Goal: Task Accomplishment & Management: Complete application form

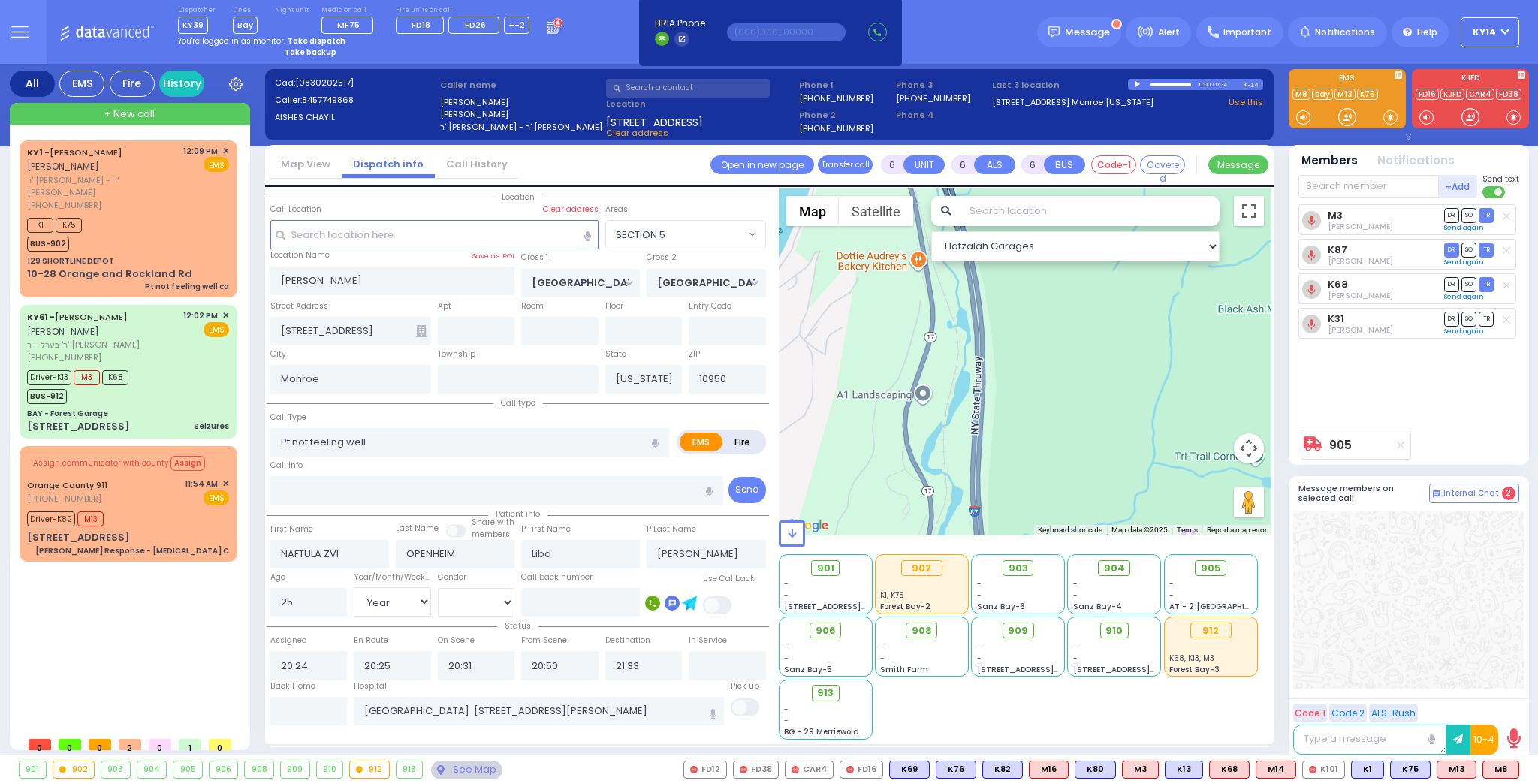
select select "SECTION 5"
select select "Year"
select select "[DEMOGRAPHIC_DATA]"
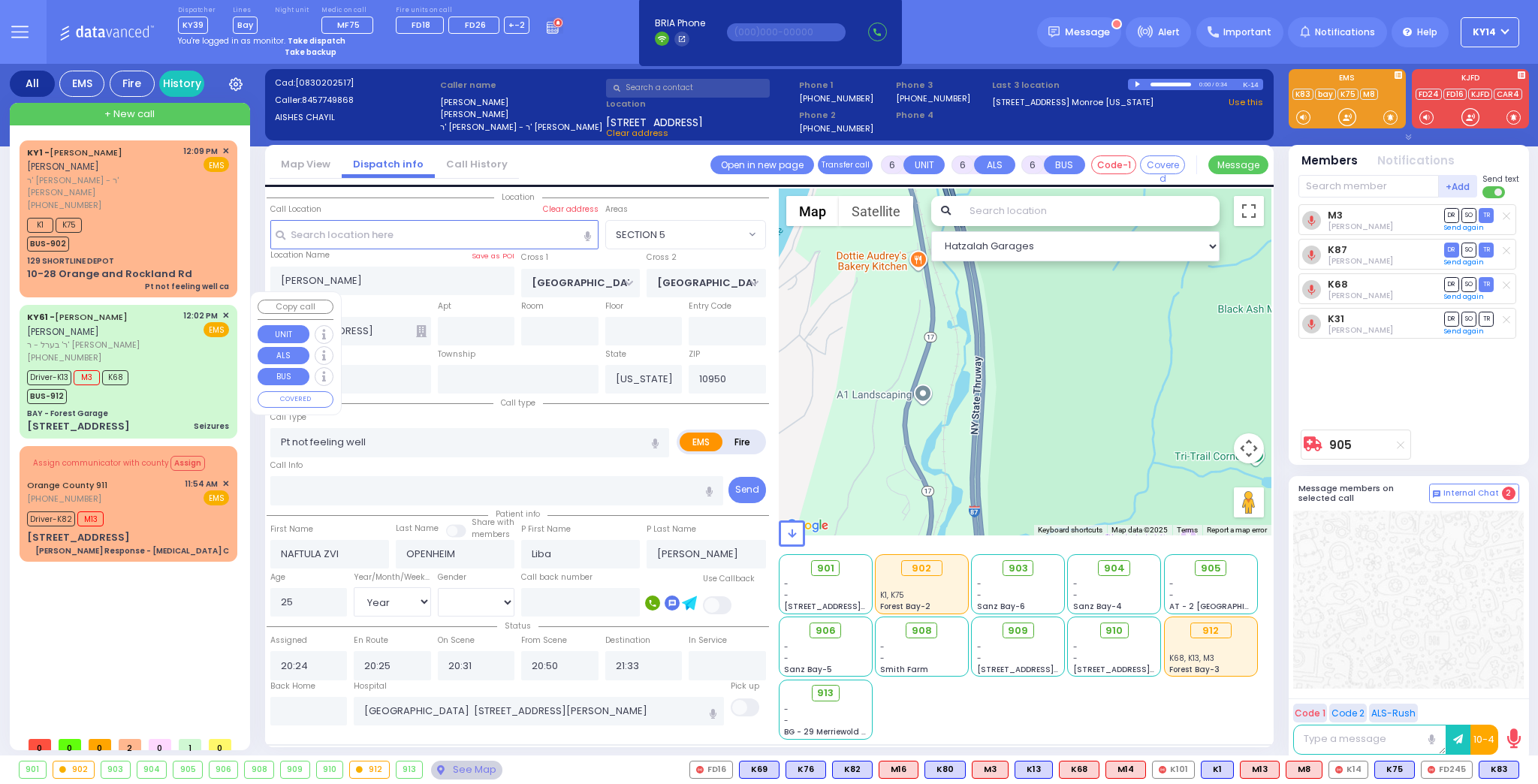
click at [138, 366] on div "Driver-K13 M3 K68 BUS-912" at bounding box center [128, 385] width 202 height 38
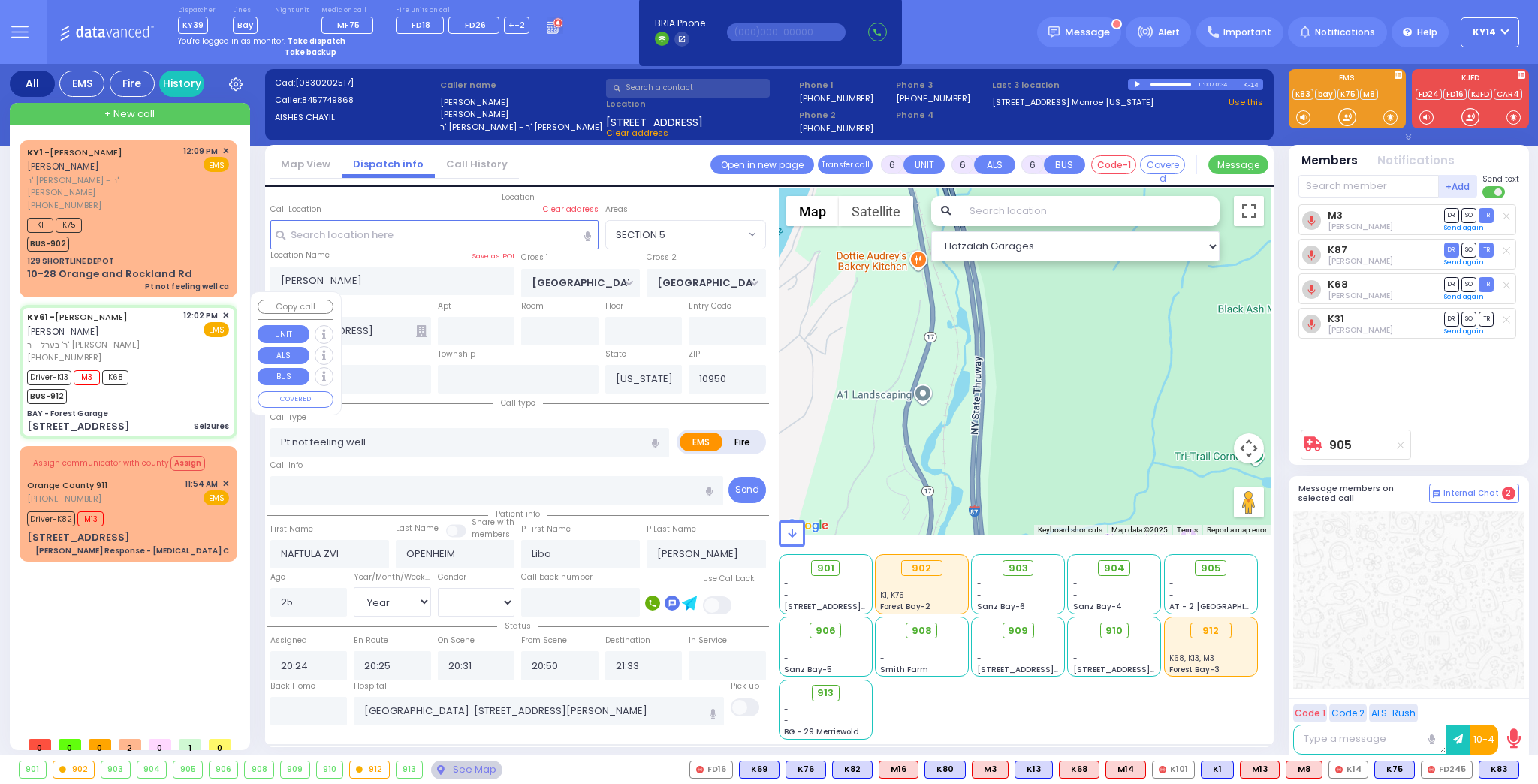
select select
type input "Seizures"
radio input "true"
type input "[PERSON_NAME]"
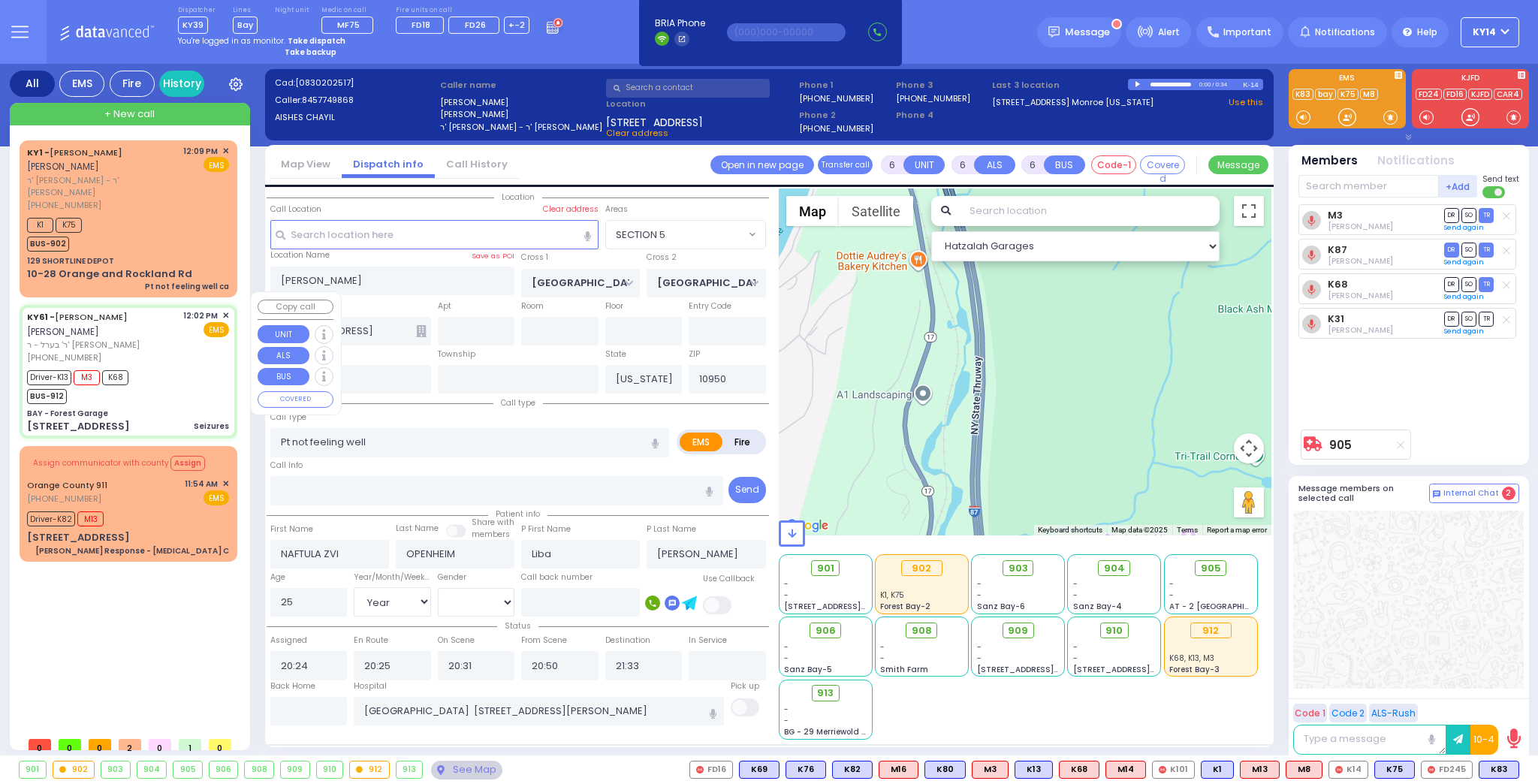
type input "Hindy"
type input "[PERSON_NAME]"
type input "15"
select select "Year"
select select "[DEMOGRAPHIC_DATA]"
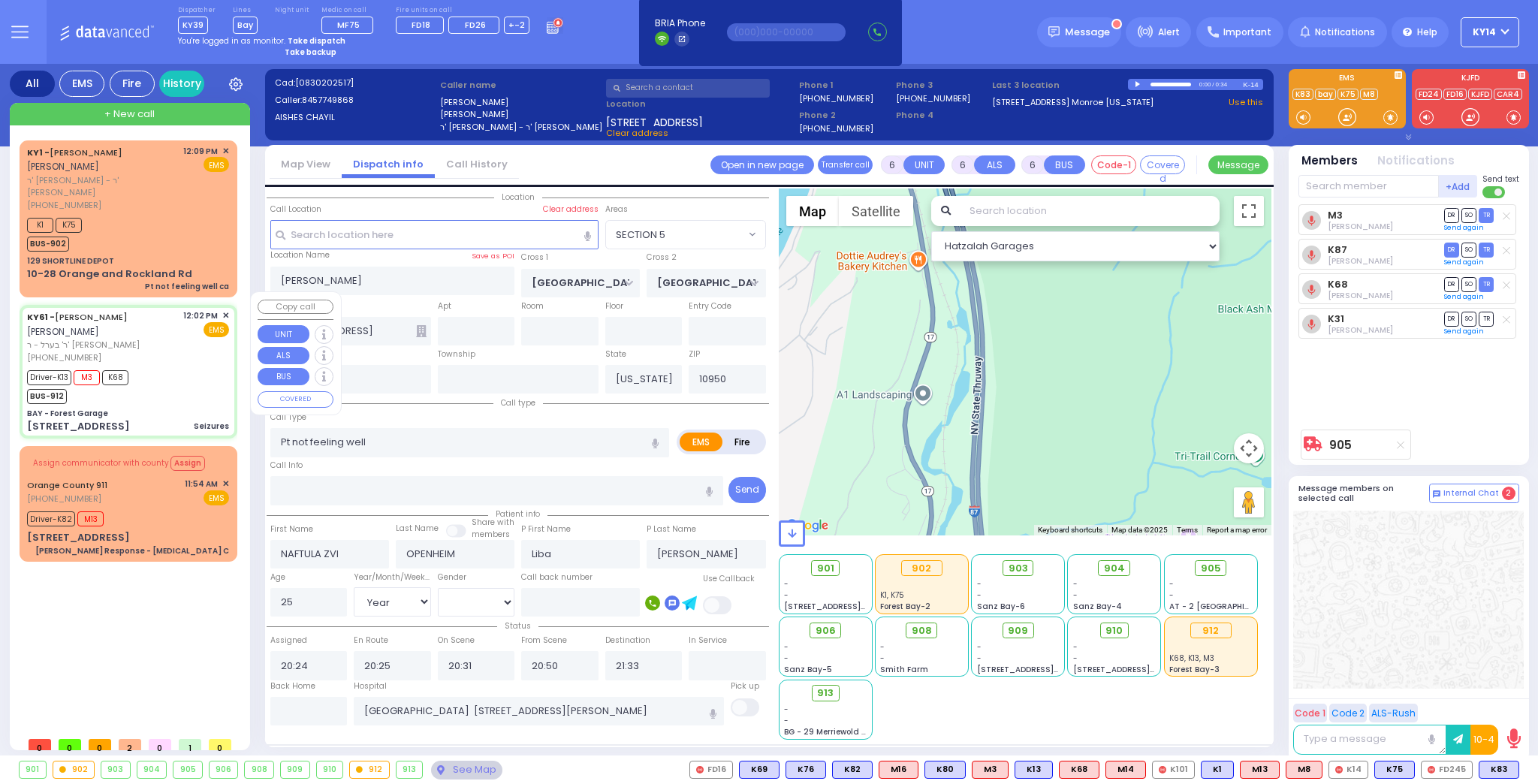
type input "12:02"
type input "12:04"
type input "12:07"
type input "12:17"
type input "[US_STATE][GEOGRAPHIC_DATA]- [GEOGRAPHIC_DATA] [STREET_ADDRESS][US_STATE]"
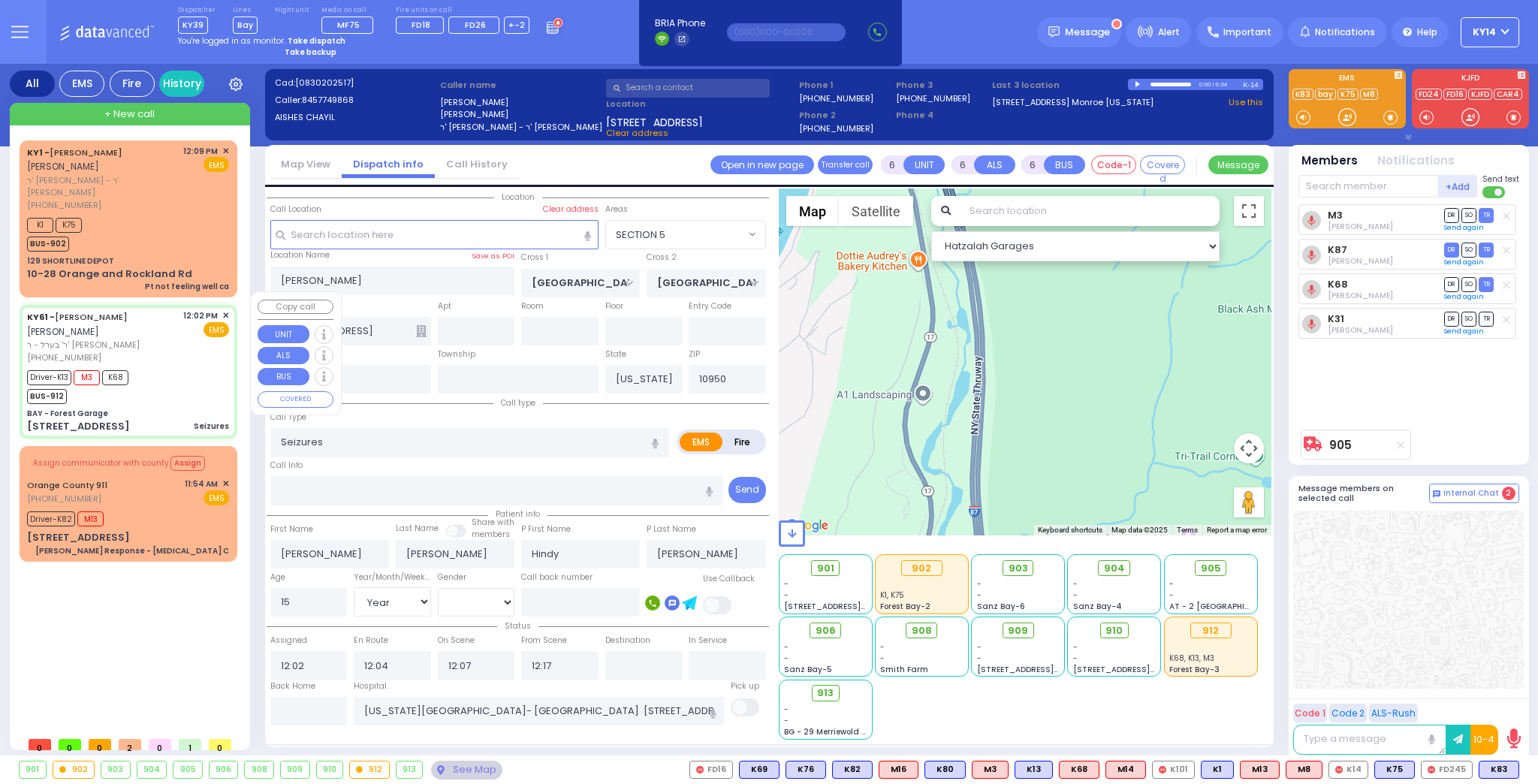
type input "BAY - Forest Garage"
type input "SANZ COURT"
type input "HAYES COURT"
type input "[STREET_ADDRESS]"
select select "Hatzalah Garages"
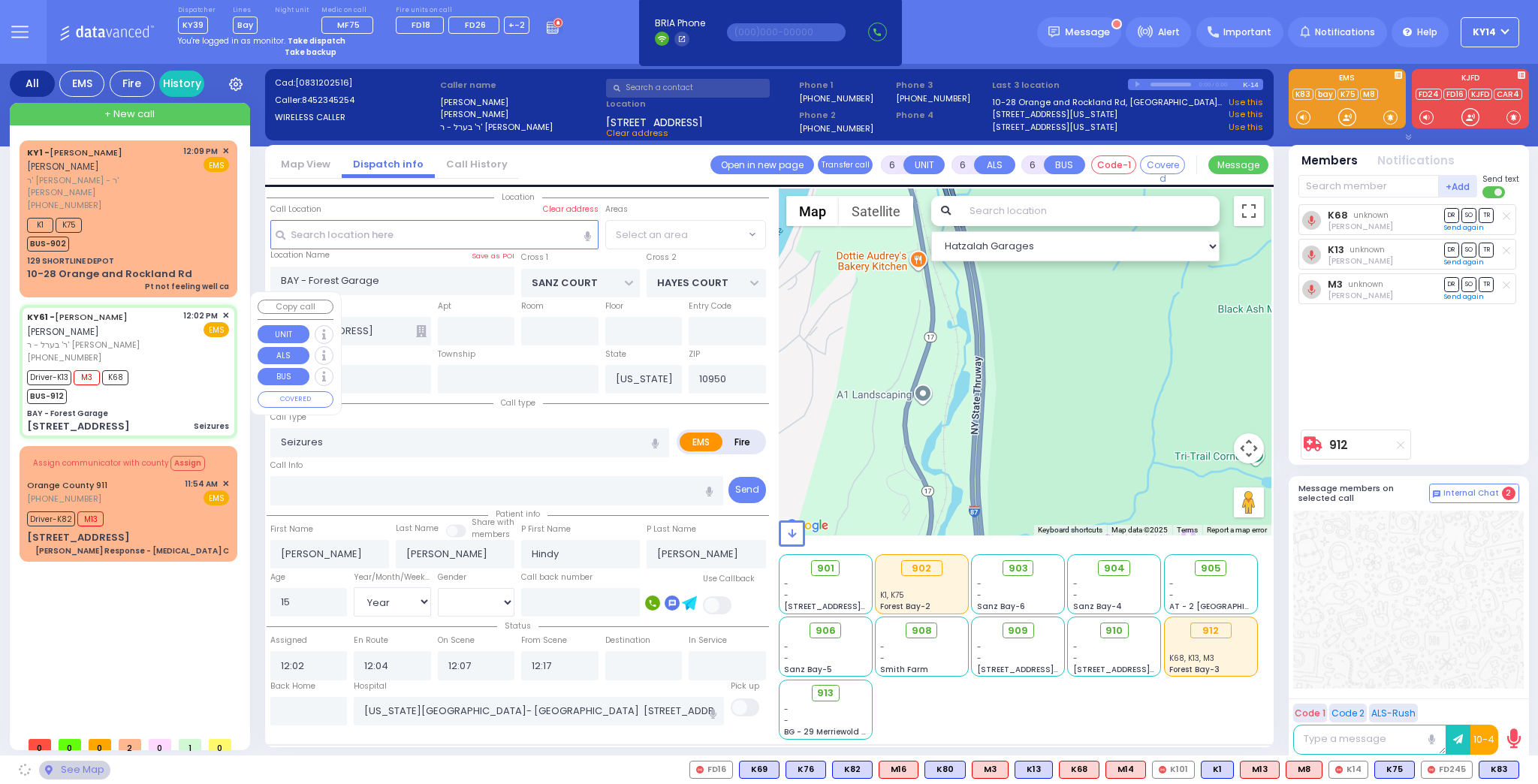
select select "SECTION 2"
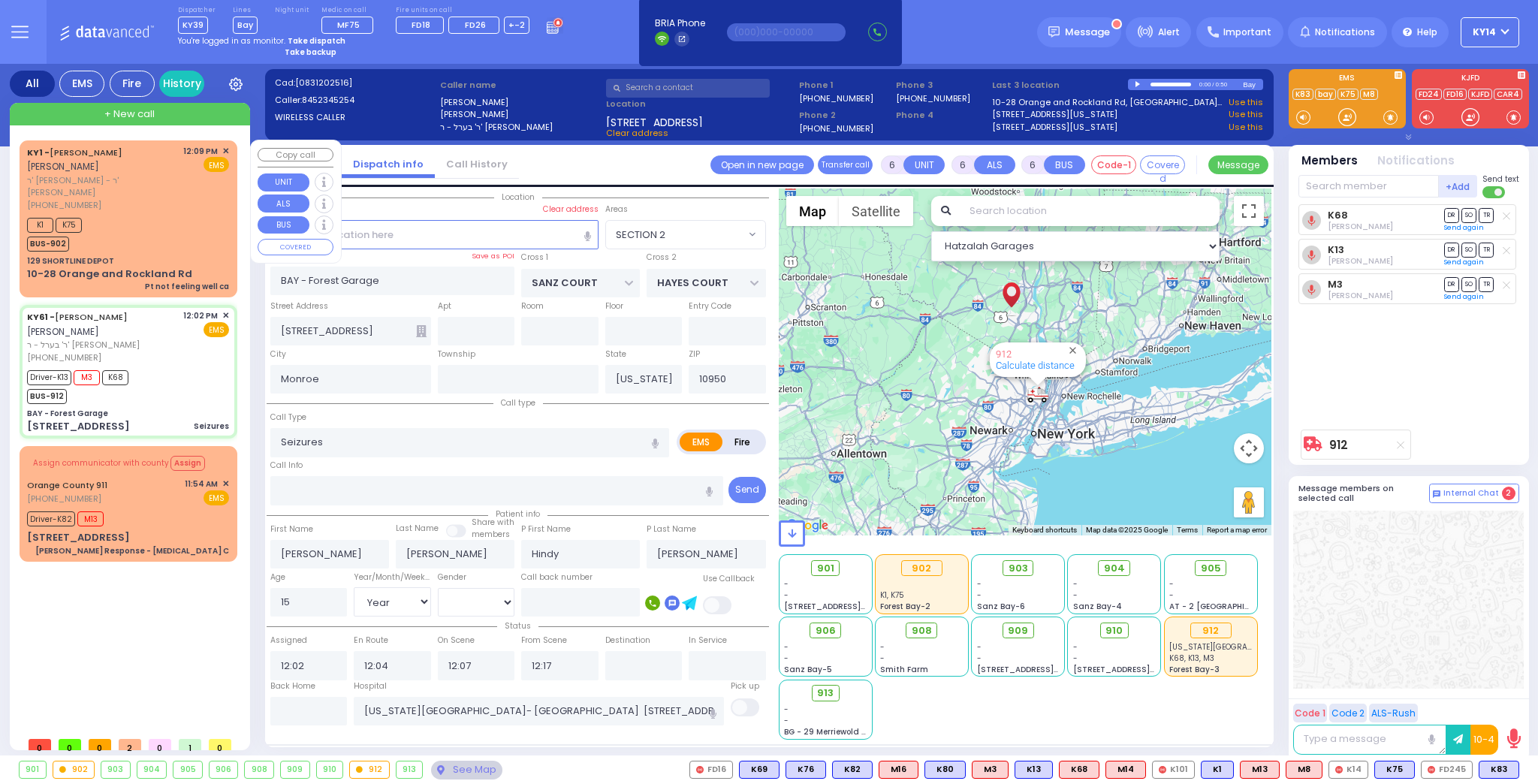
click at [159, 229] on div "K1 K75 BUS-902" at bounding box center [128, 233] width 202 height 38
type input "1"
type input "0"
type input "1"
select select
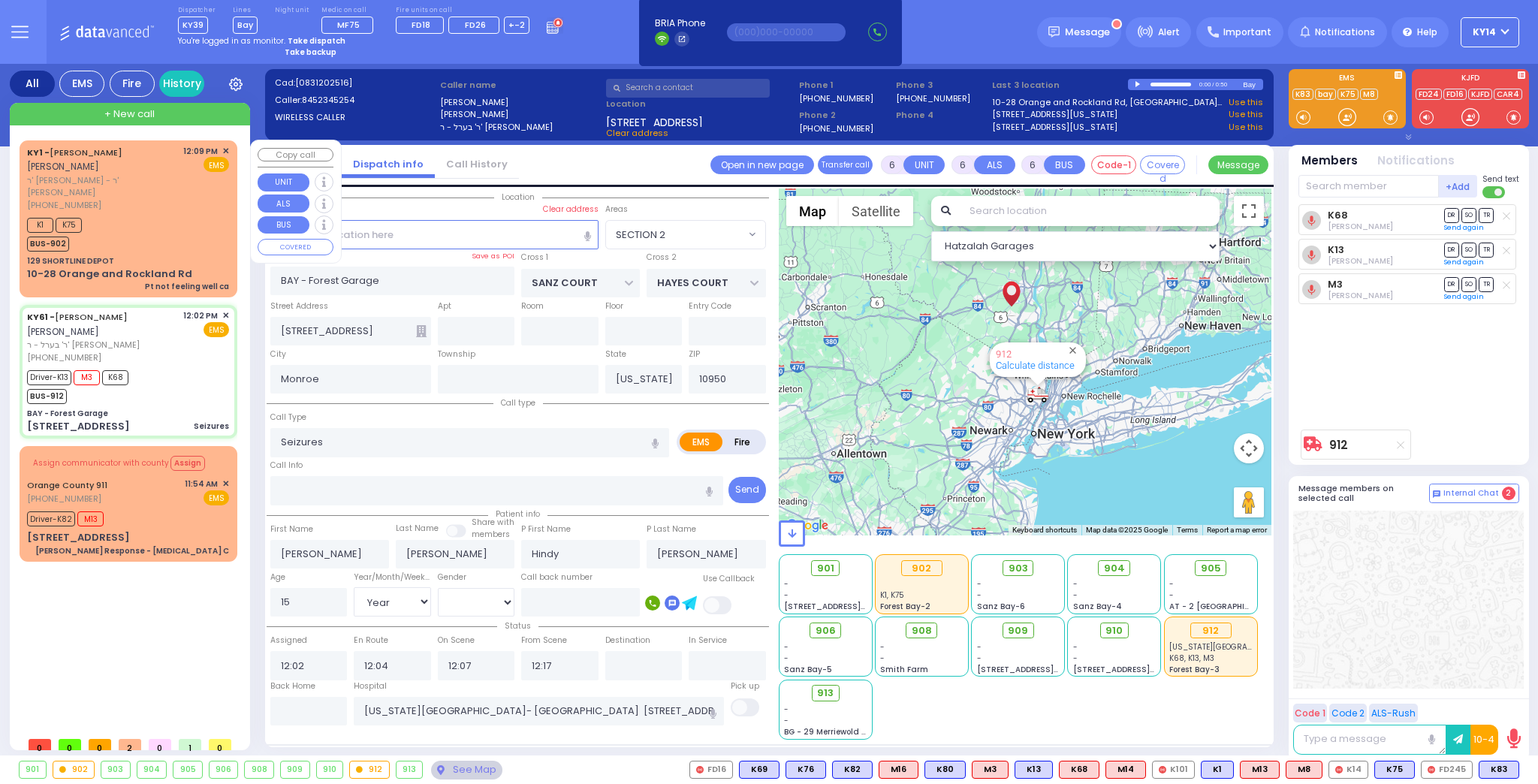
type input "Pt not feeling well ca"
radio input "true"
type input "[PERSON_NAME]"
select select
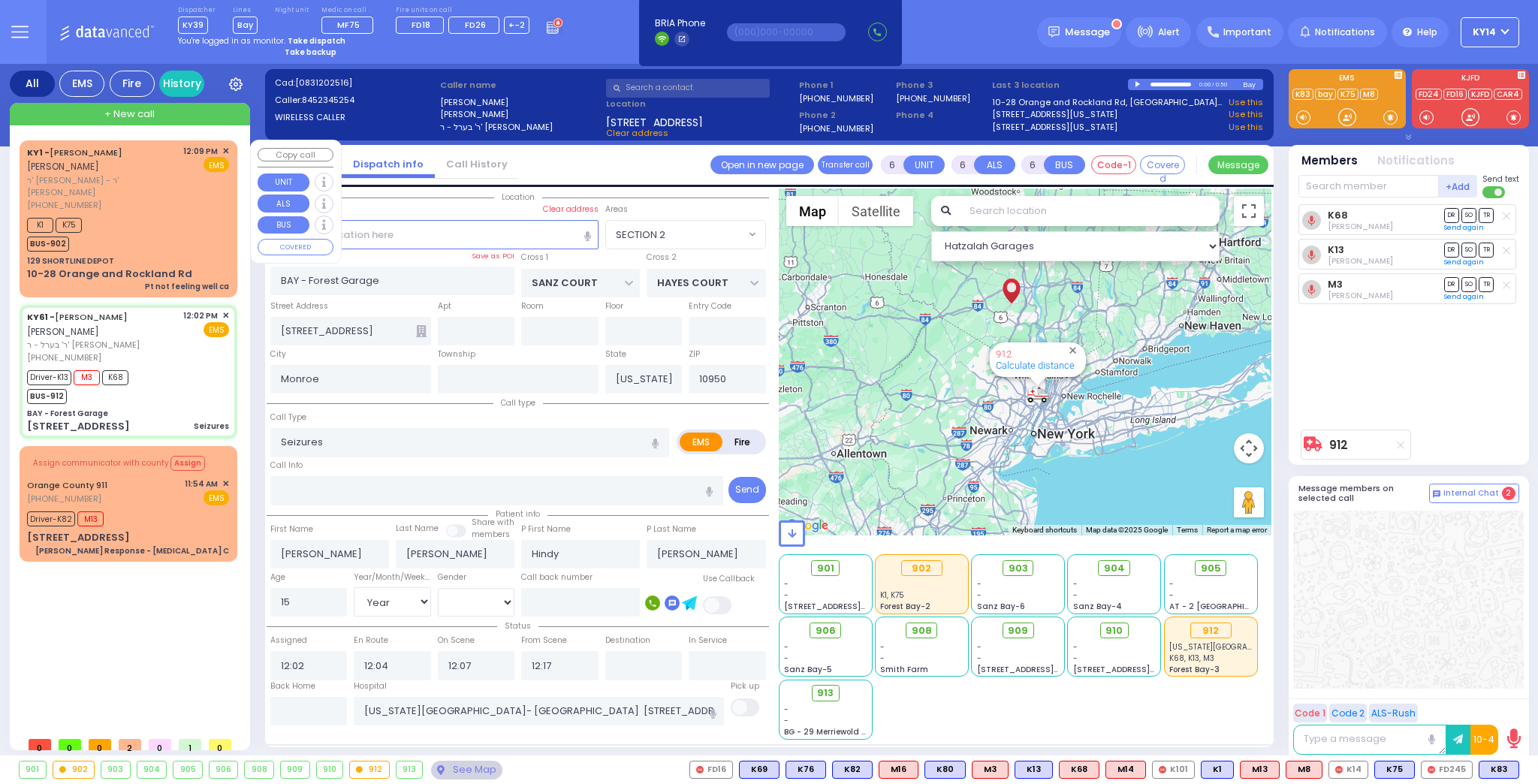
select select
type input "12:09"
type input "12:15"
select select "Hatzalah Garages"
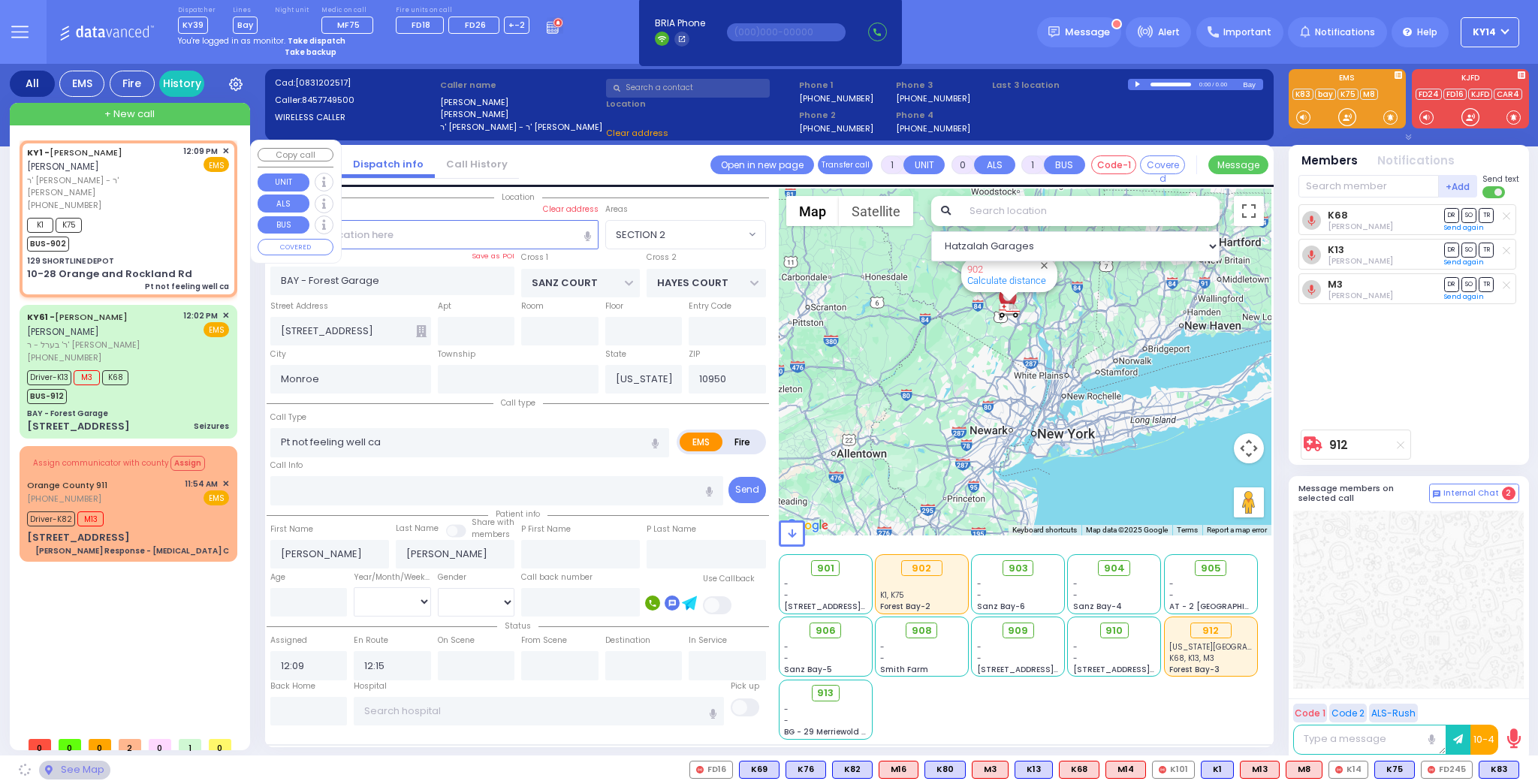
type input "129 SHORTLINE DEPOT"
type input "10-28 Orange and Rockland Rd"
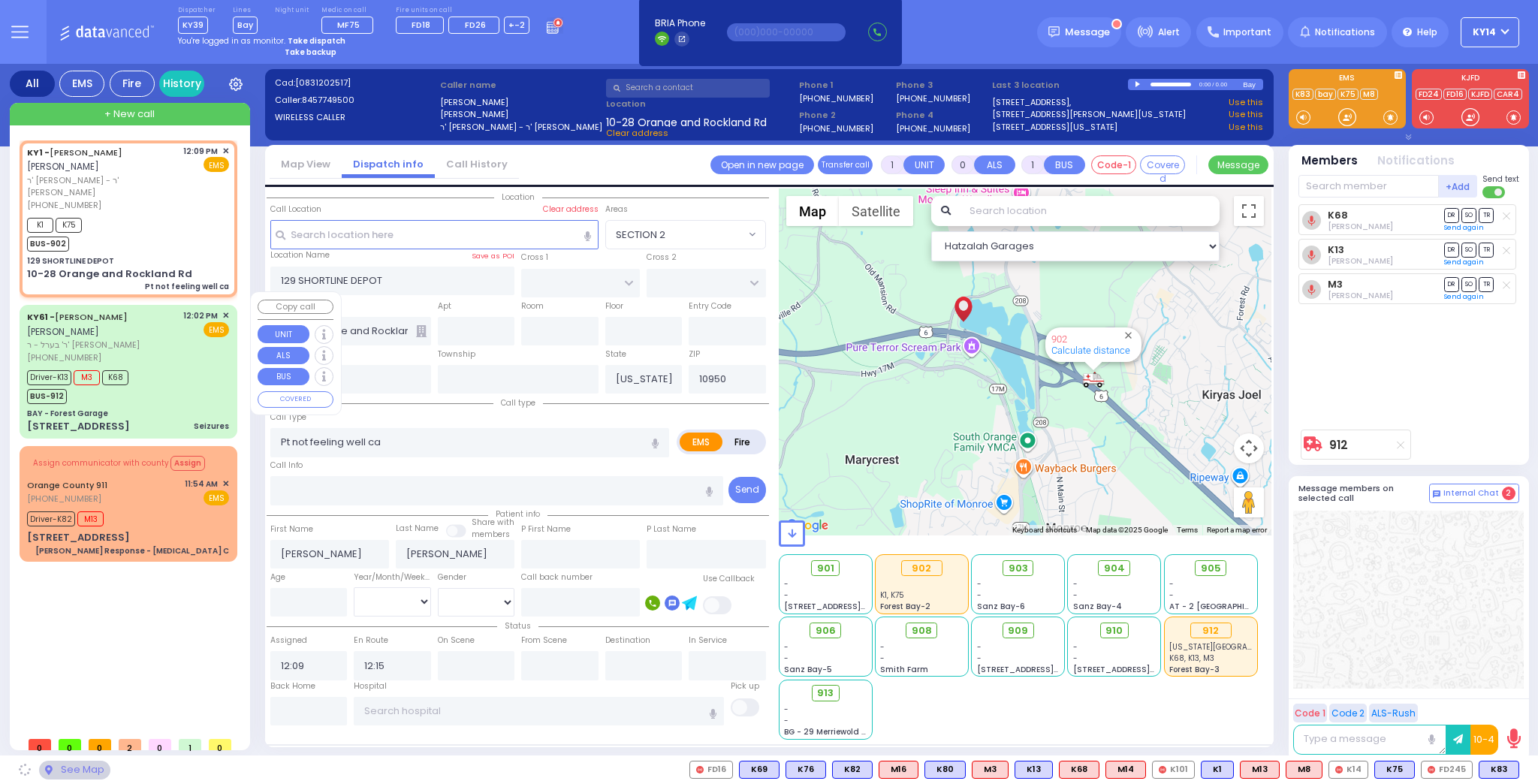
click at [204, 420] on div "Seizures" at bounding box center [211, 426] width 35 height 11
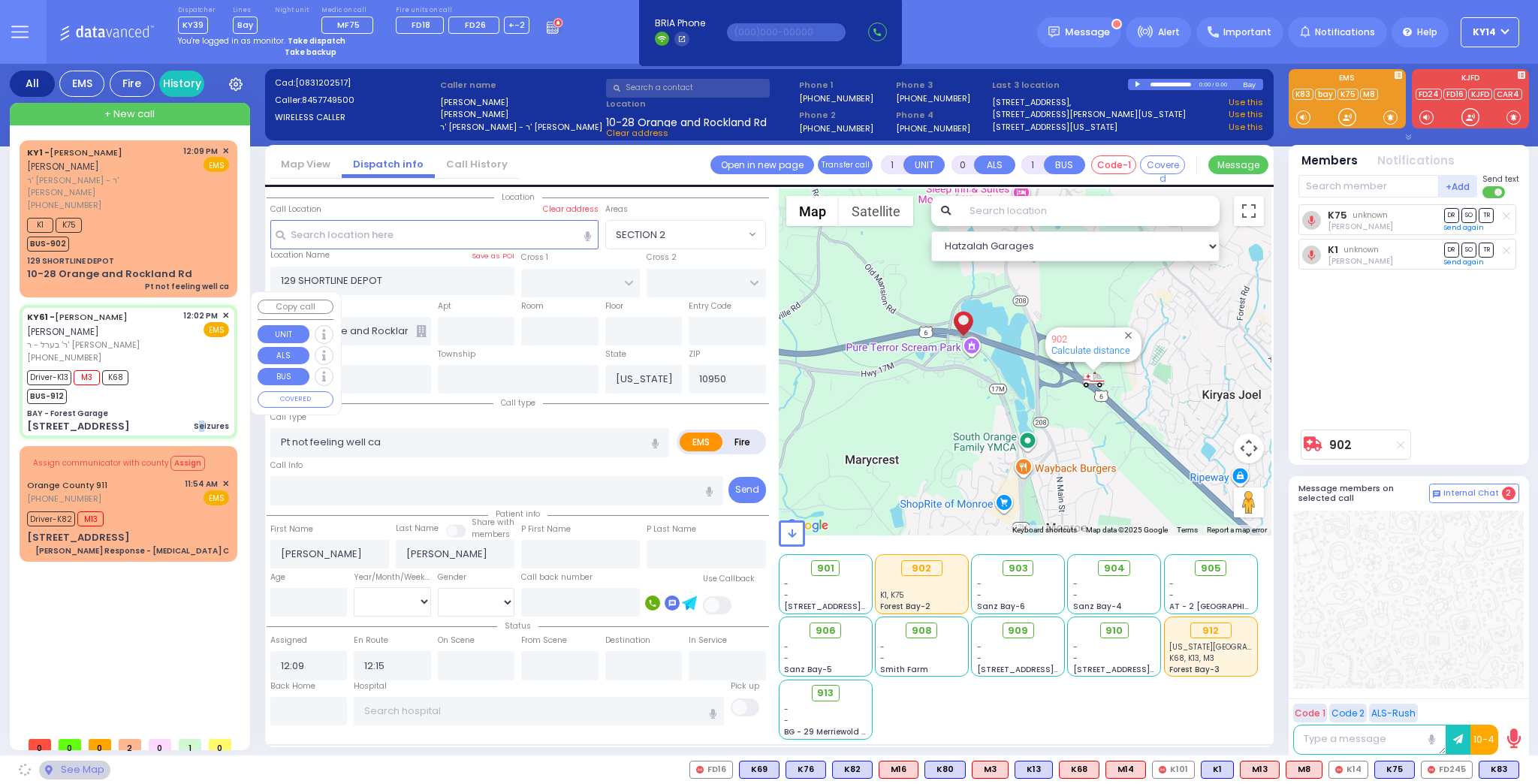
type input "6"
select select
type input "Seizures"
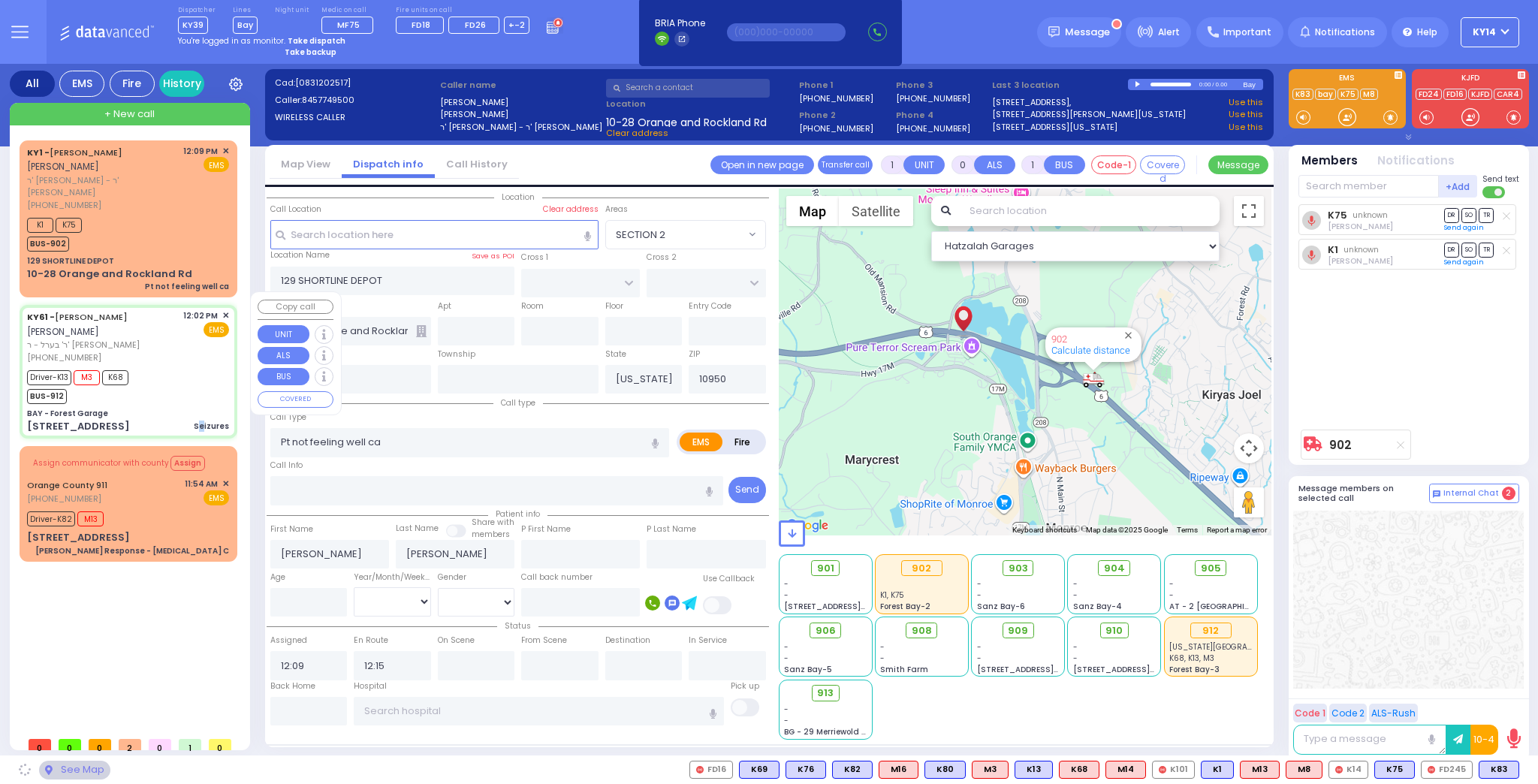
radio input "true"
type input "[PERSON_NAME]"
type input "Hindy"
type input "[PERSON_NAME]"
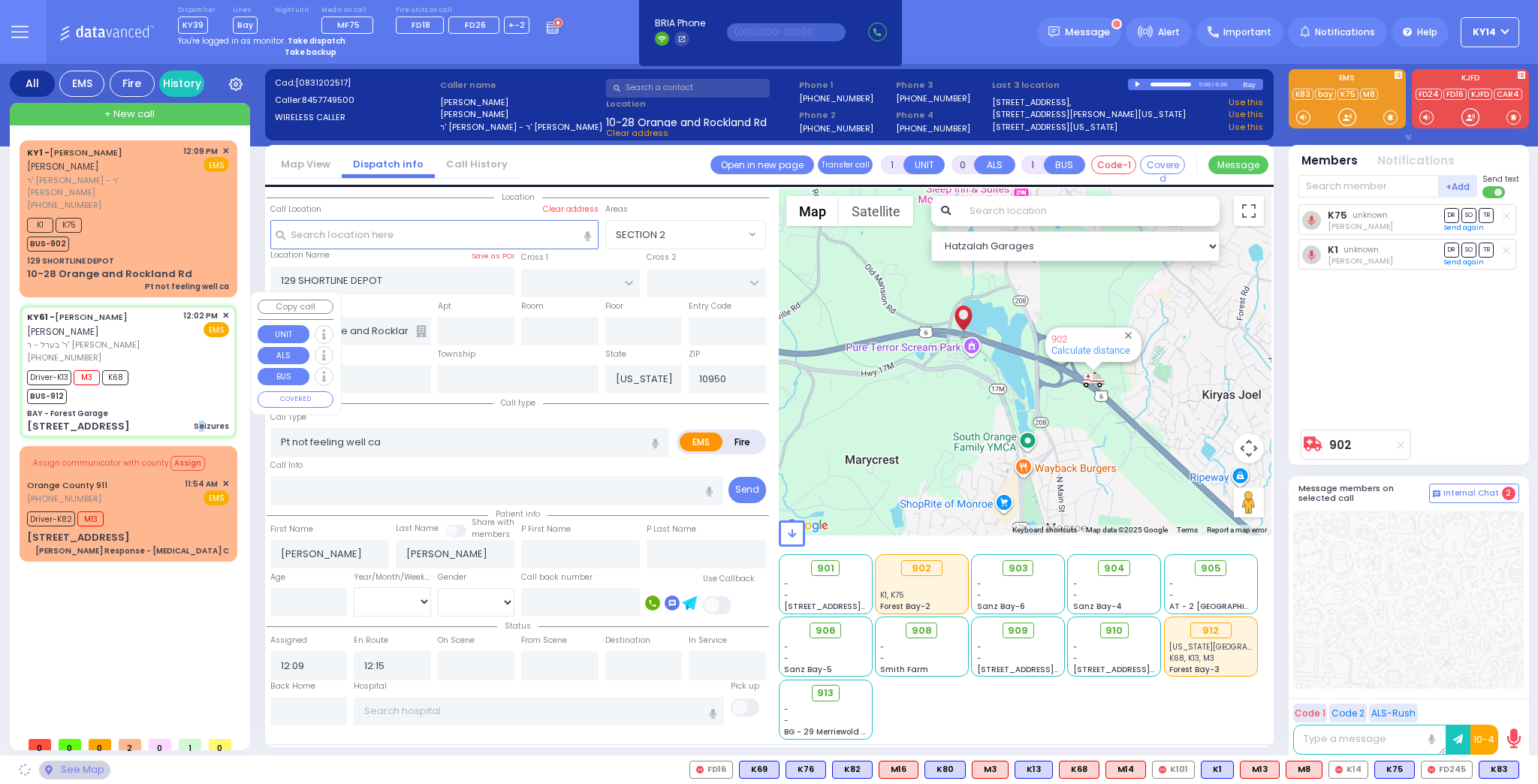
type input "15"
select select "Year"
select select "[DEMOGRAPHIC_DATA]"
type input "12:02"
type input "12:04"
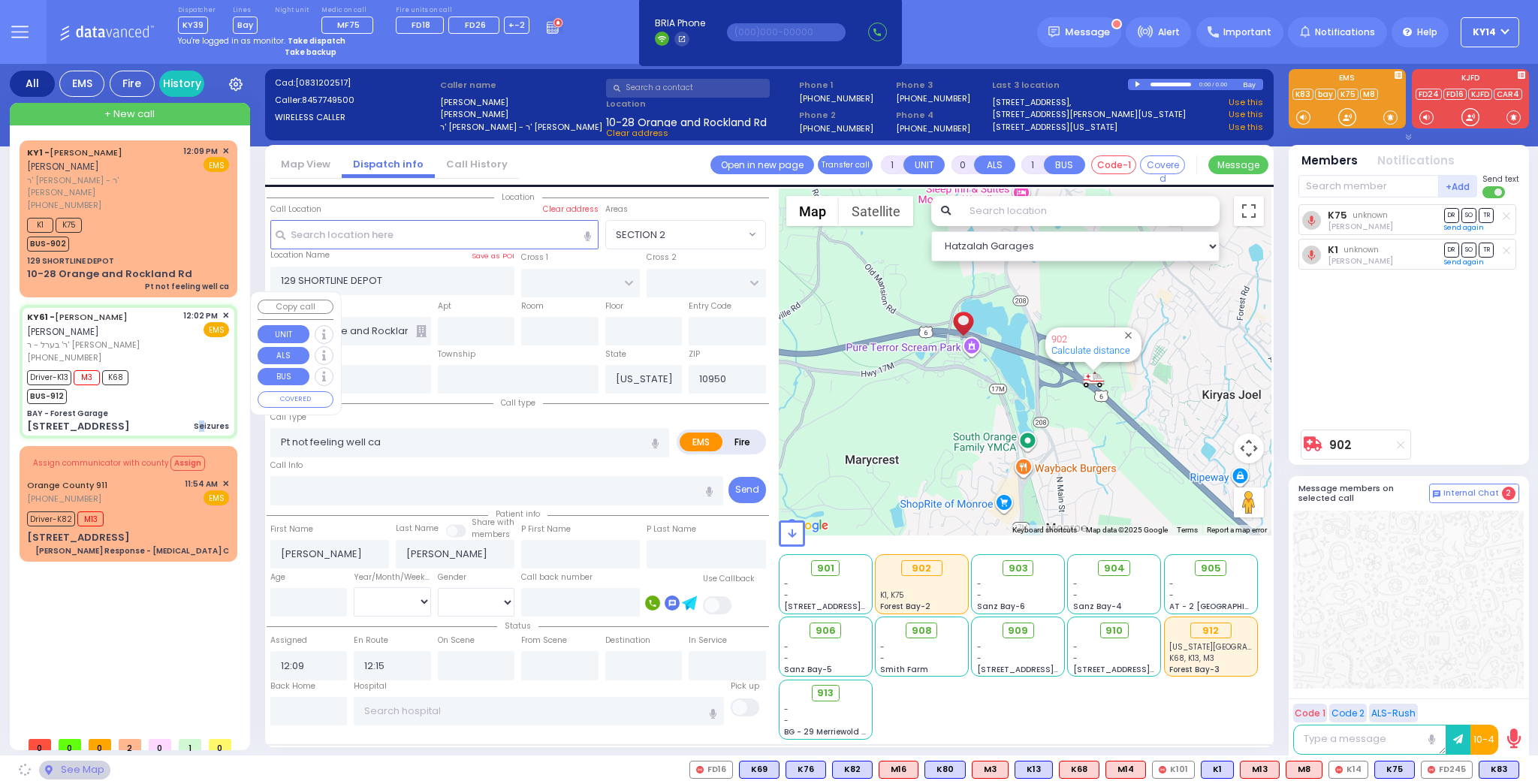
type input "12:07"
type input "12:17"
type input "[US_STATE][GEOGRAPHIC_DATA]- [GEOGRAPHIC_DATA] [STREET_ADDRESS][US_STATE]"
type input "BAY - Forest Garage"
type input "SANZ COURT"
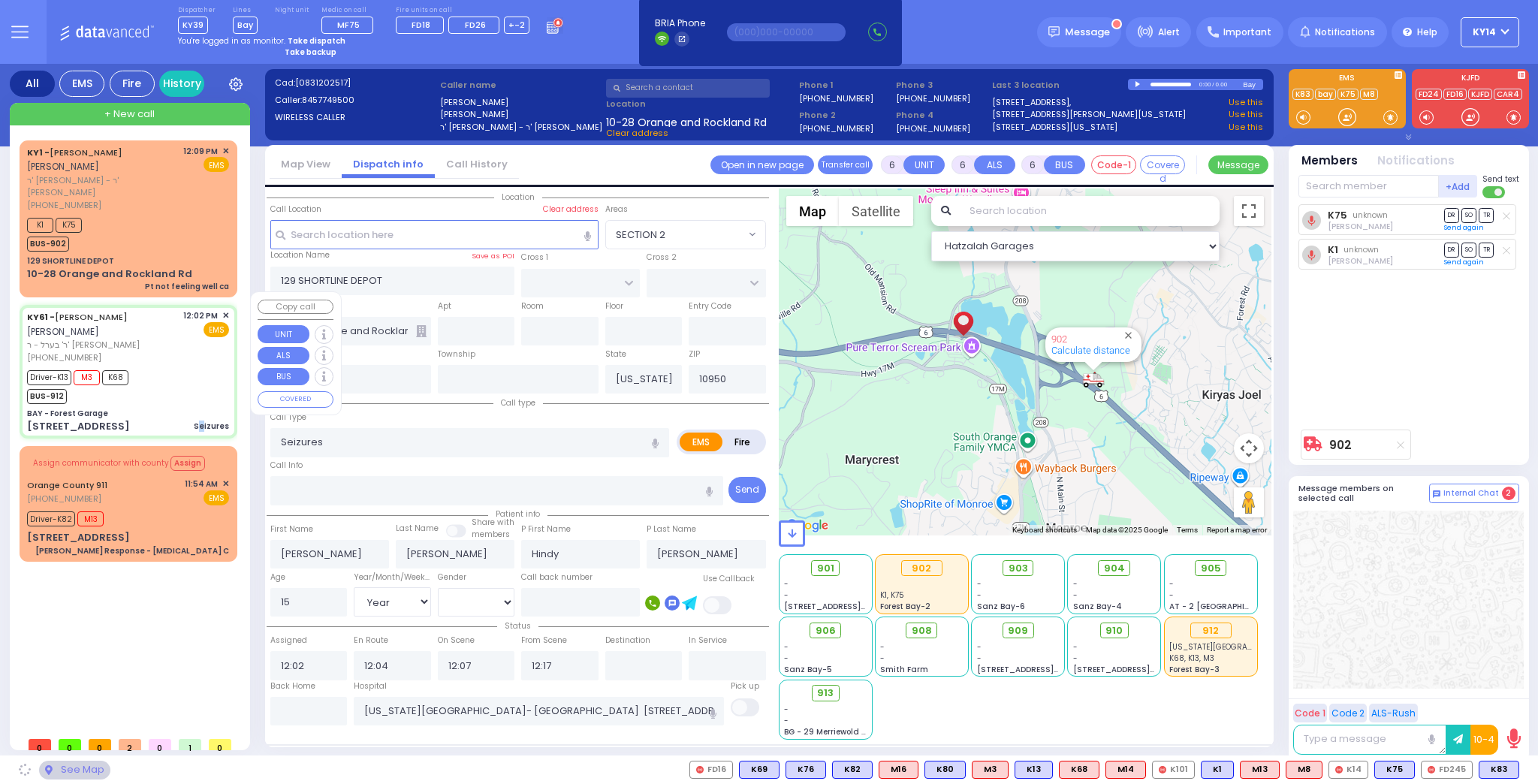
type input "HAYES COURT"
type input "[STREET_ADDRESS]"
select select "Hatzalah Garages"
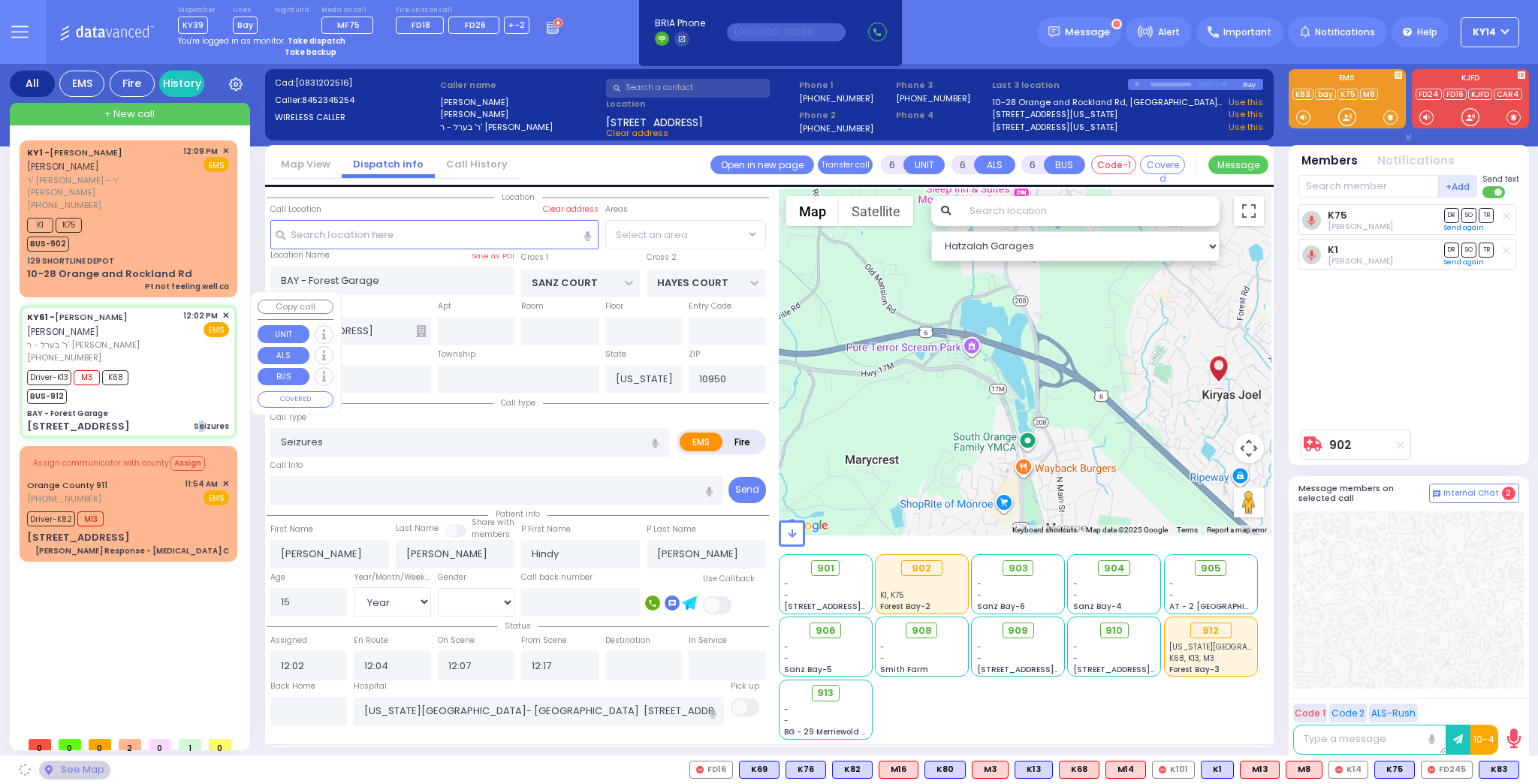
select select "SECTION 2"
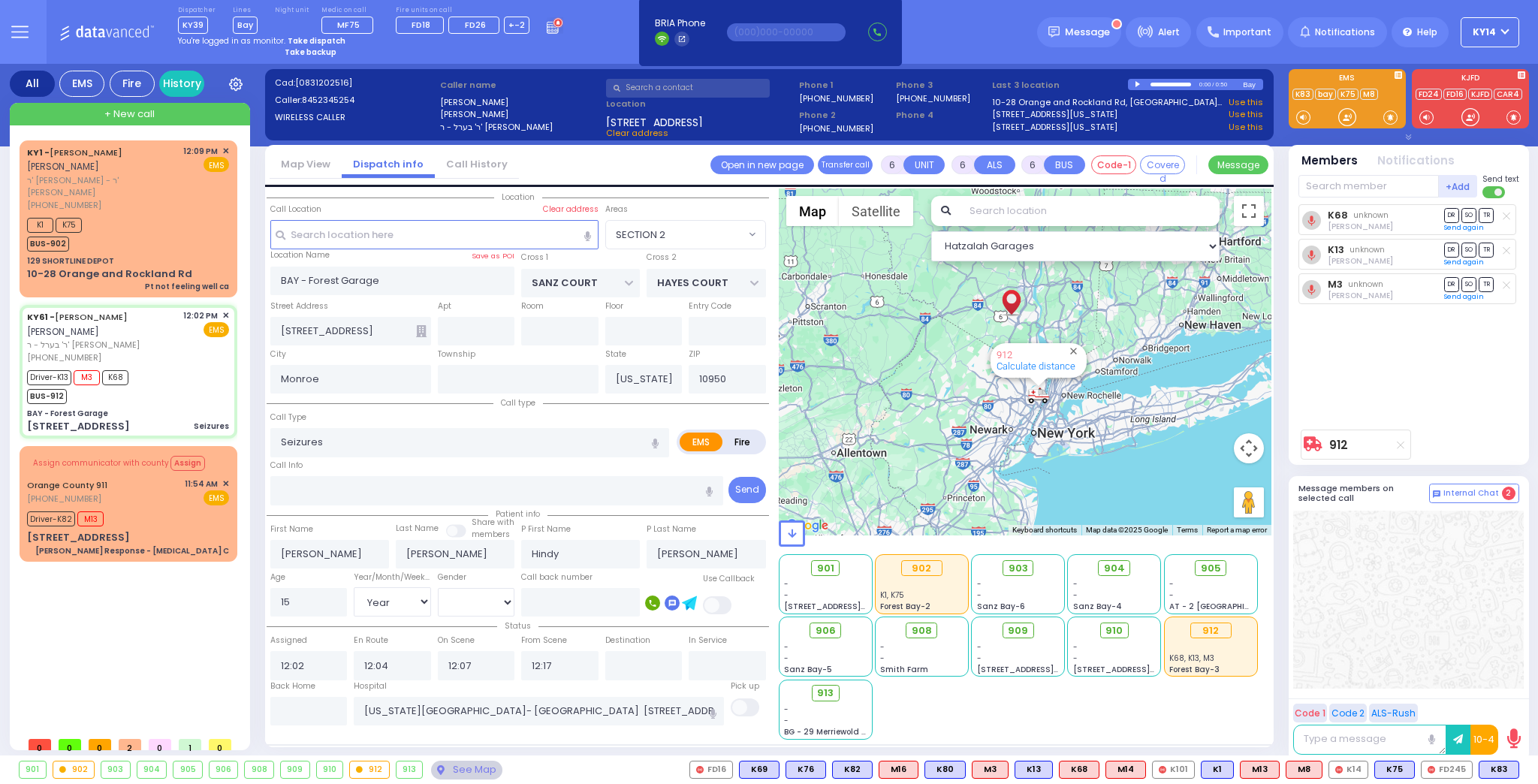
click at [451, 166] on link "Call History" at bounding box center [477, 164] width 84 height 15
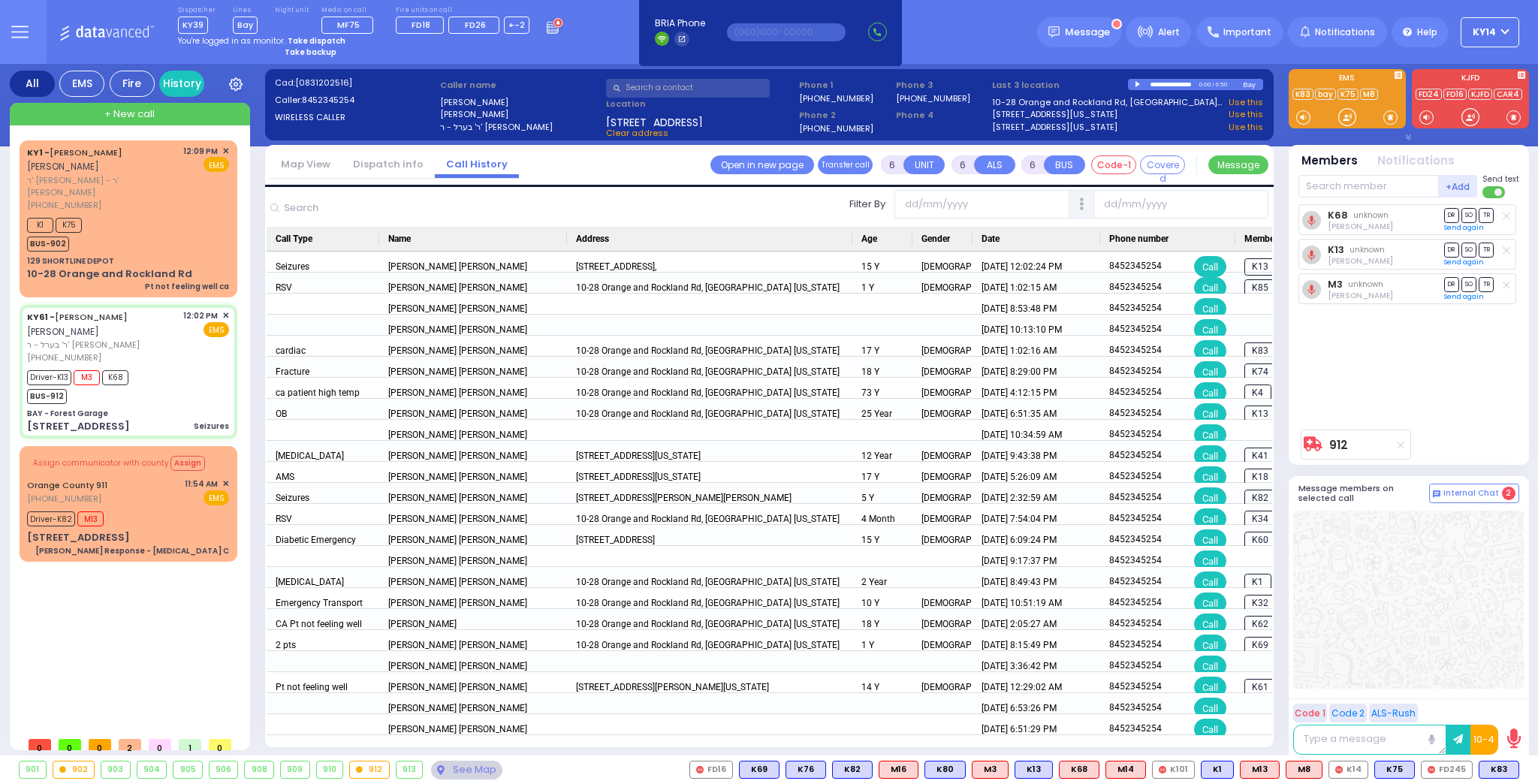
click at [413, 156] on li "Dispatch info" at bounding box center [389, 165] width 93 height 27
click at [401, 162] on link "Dispatch info" at bounding box center [389, 164] width 93 height 15
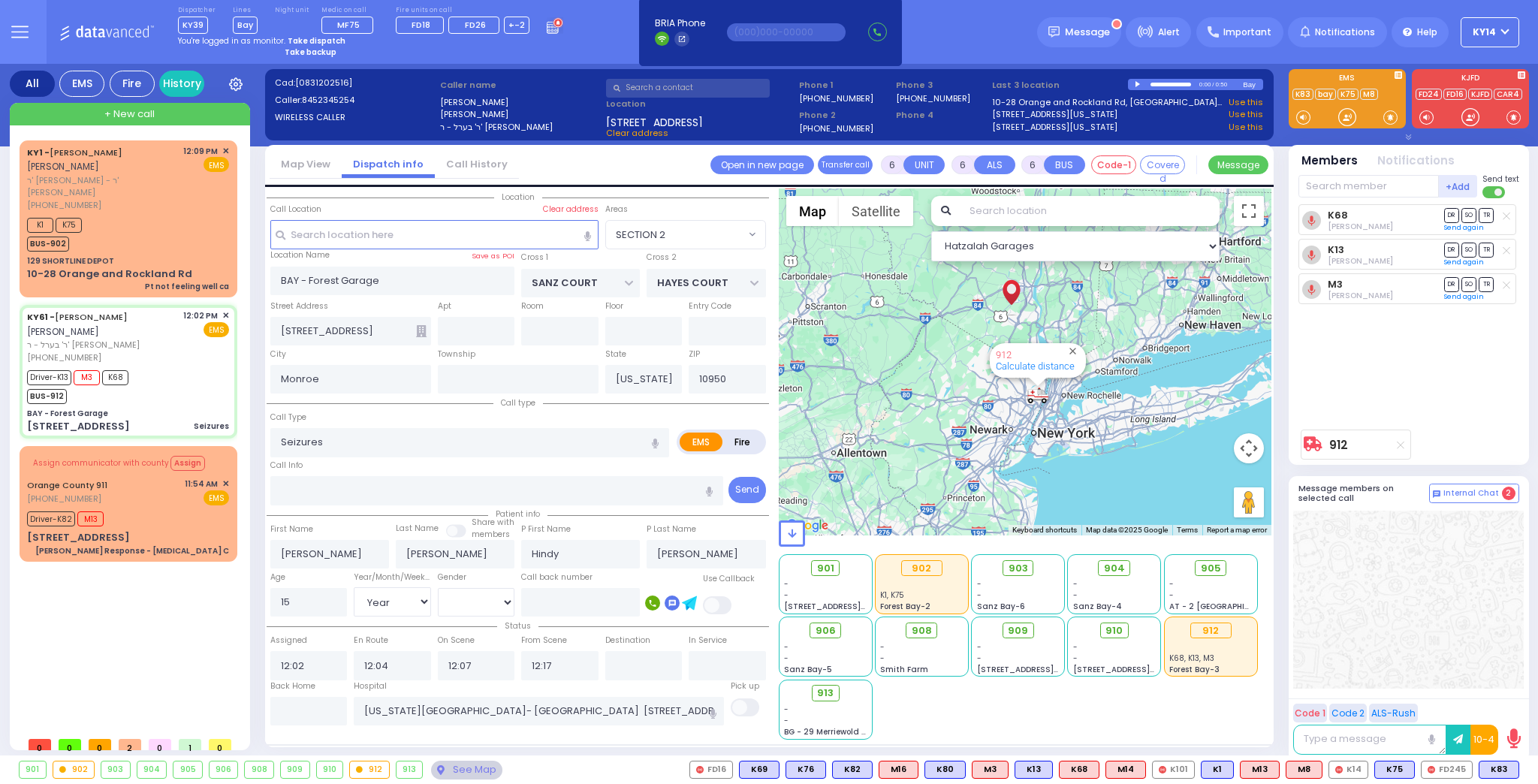
click at [317, 165] on link "Map View" at bounding box center [306, 164] width 72 height 15
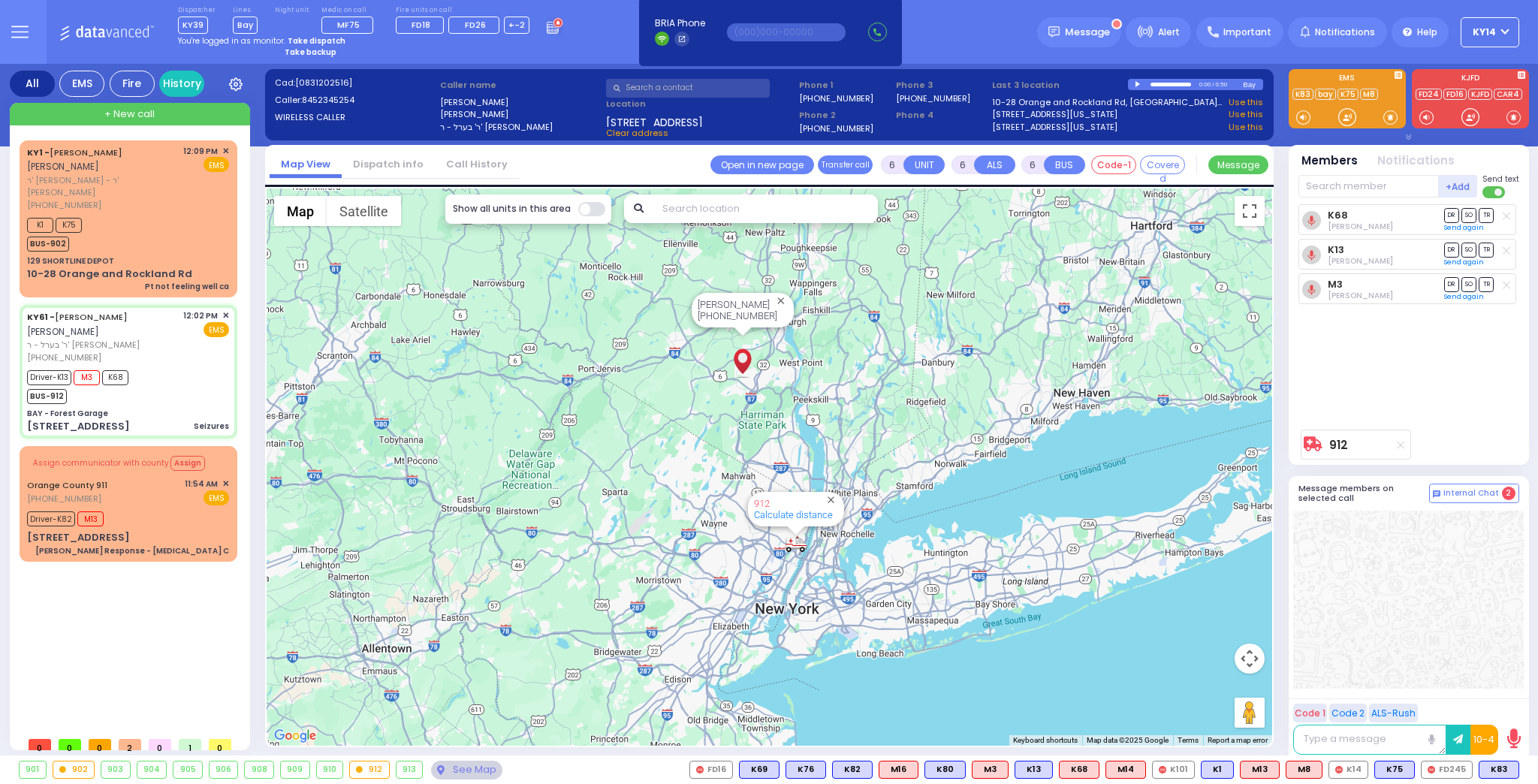
click at [376, 163] on link "Dispatch info" at bounding box center [389, 164] width 93 height 15
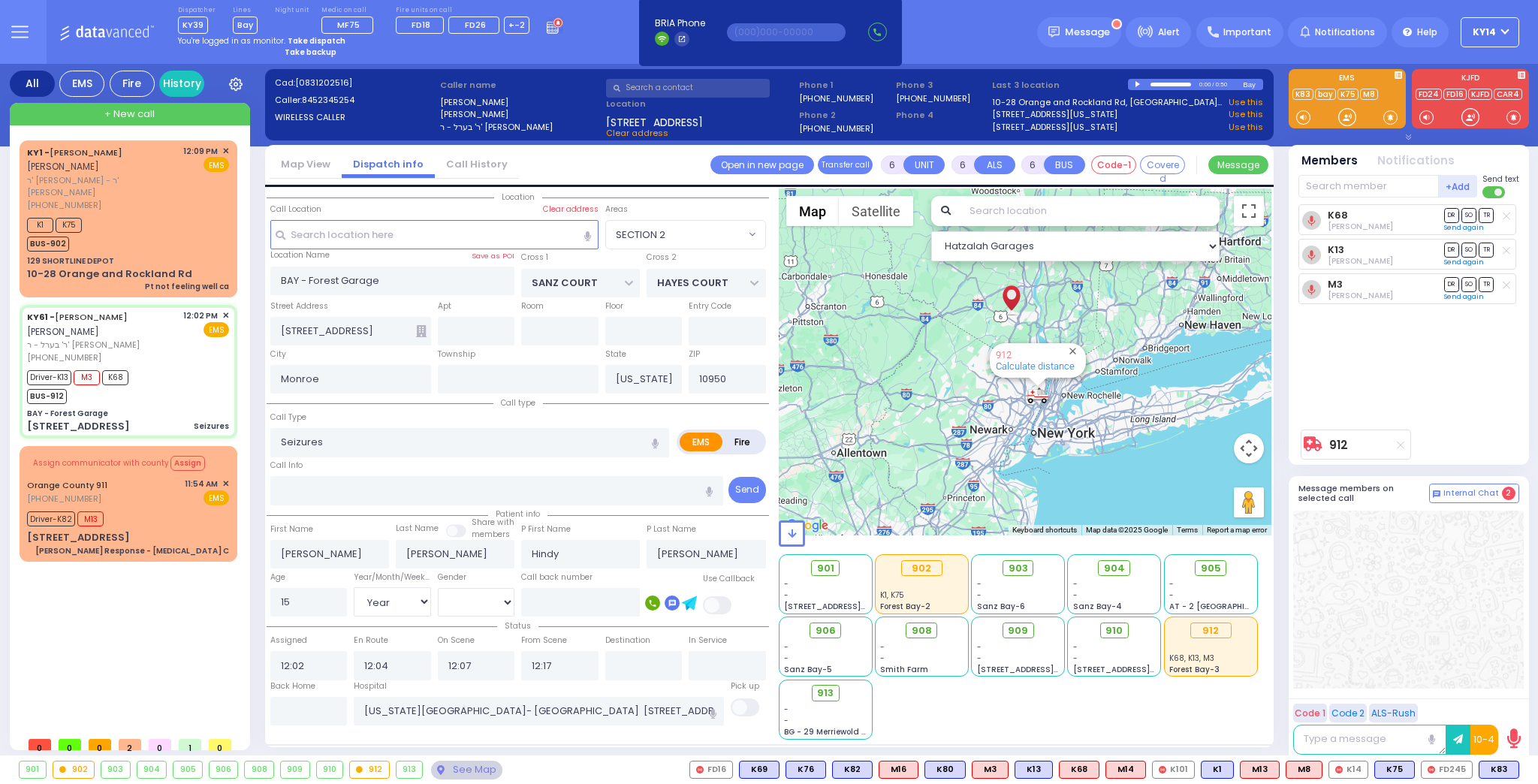
click at [321, 166] on link "Map View" at bounding box center [306, 164] width 72 height 15
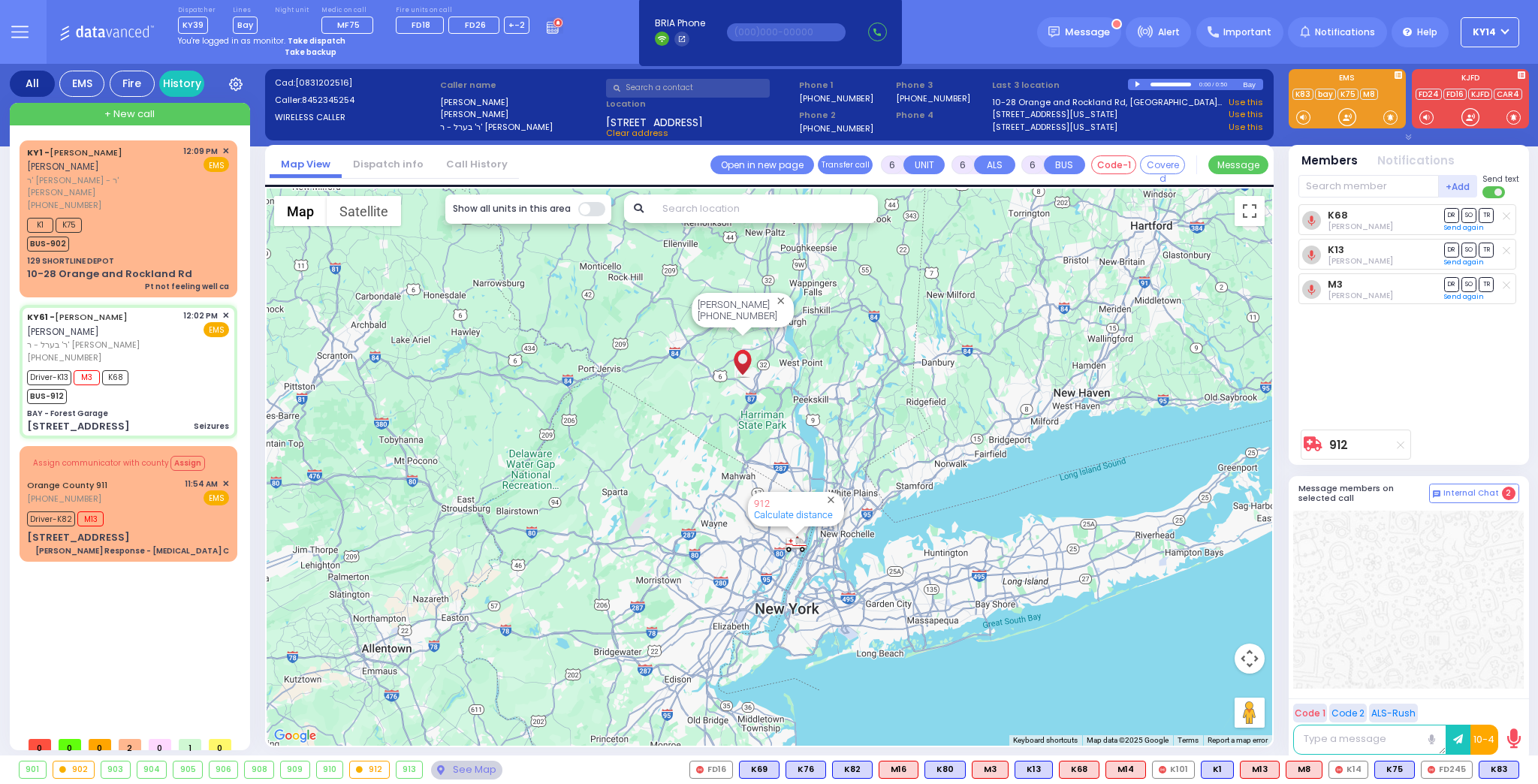
click at [397, 169] on link "Dispatch info" at bounding box center [389, 164] width 93 height 15
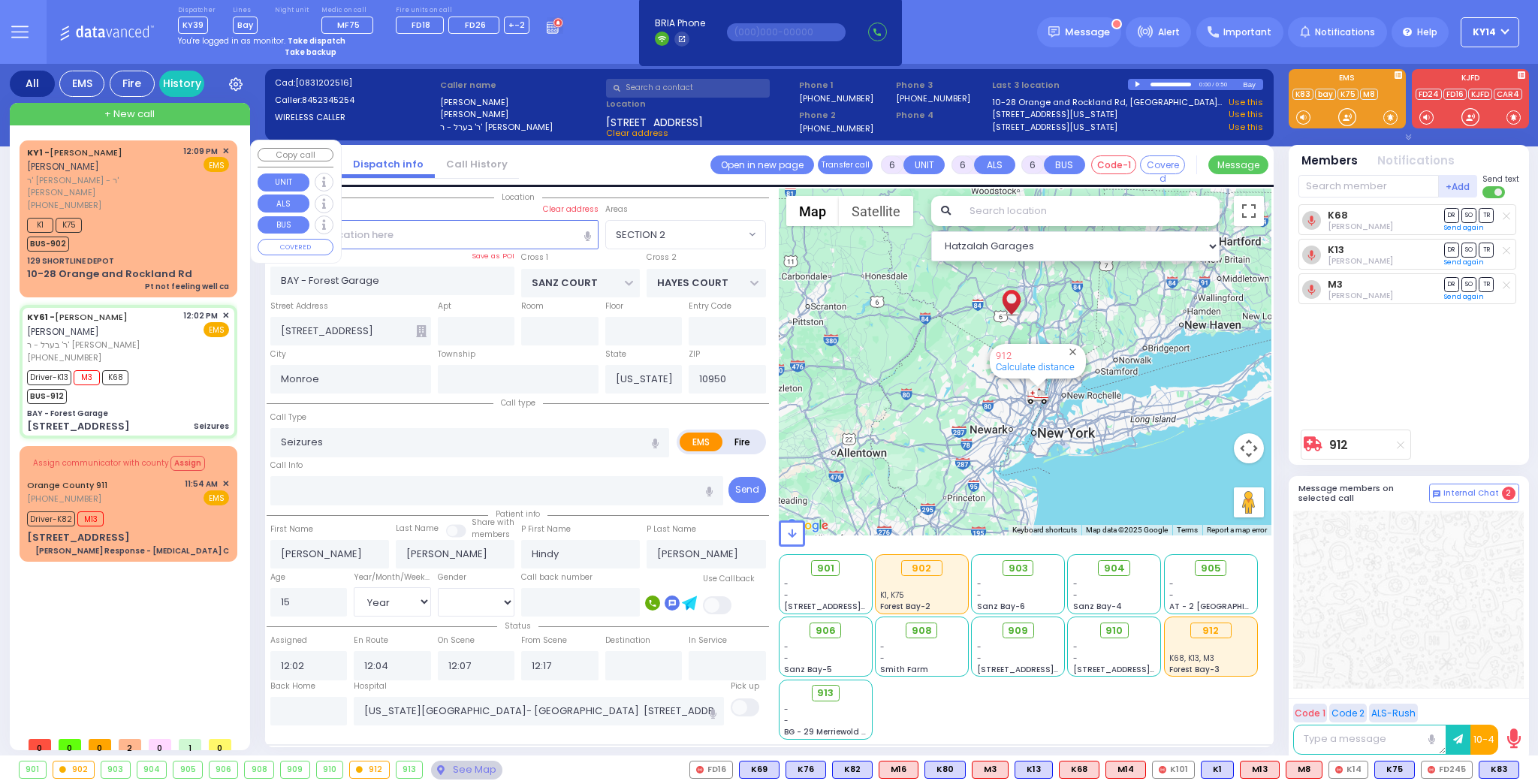
click at [193, 255] on div "129 SHORTLINE DEPOT" at bounding box center [128, 260] width 202 height 11
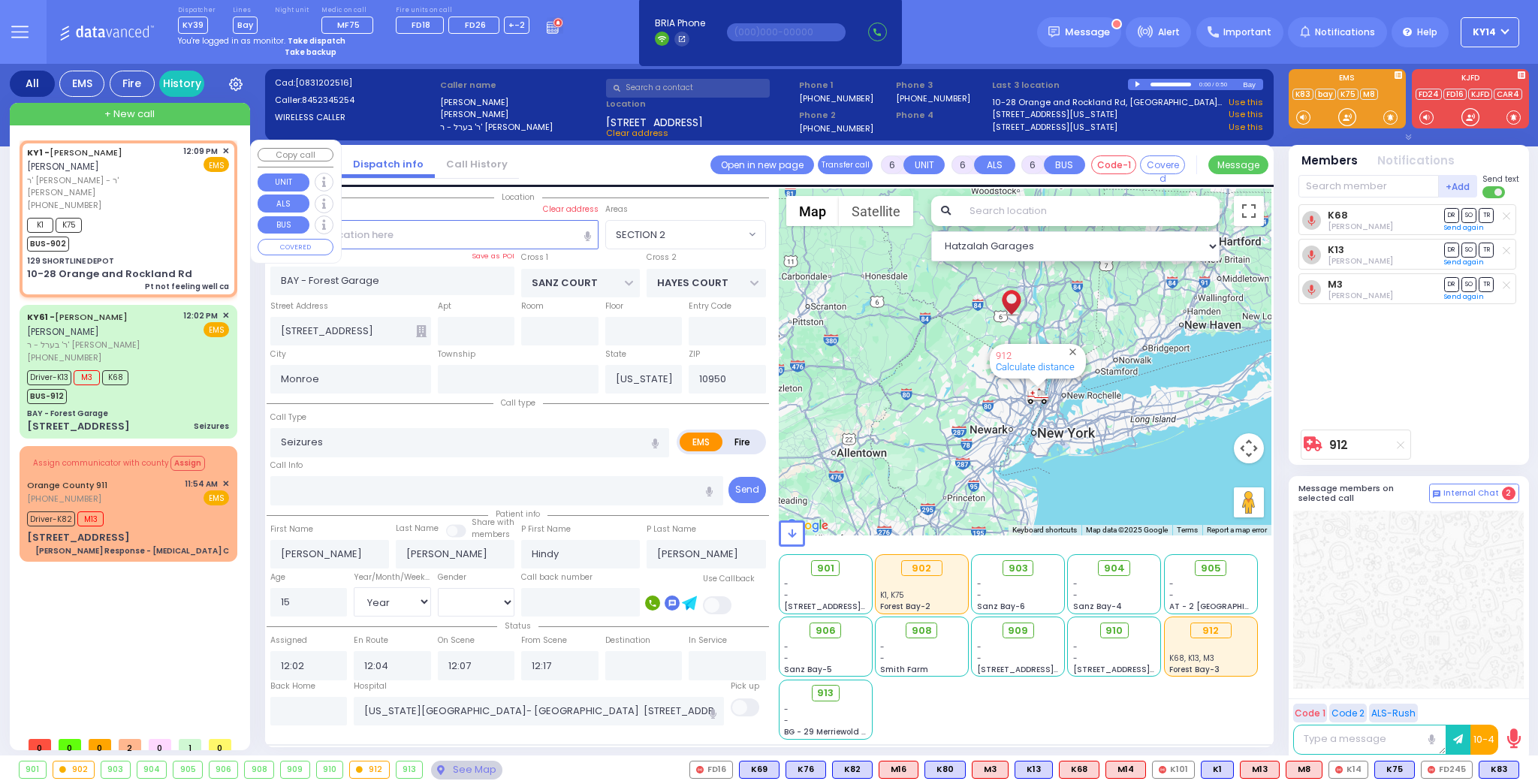
type input "1"
type input "0"
type input "1"
select select
type input "Pt not feeling well ca"
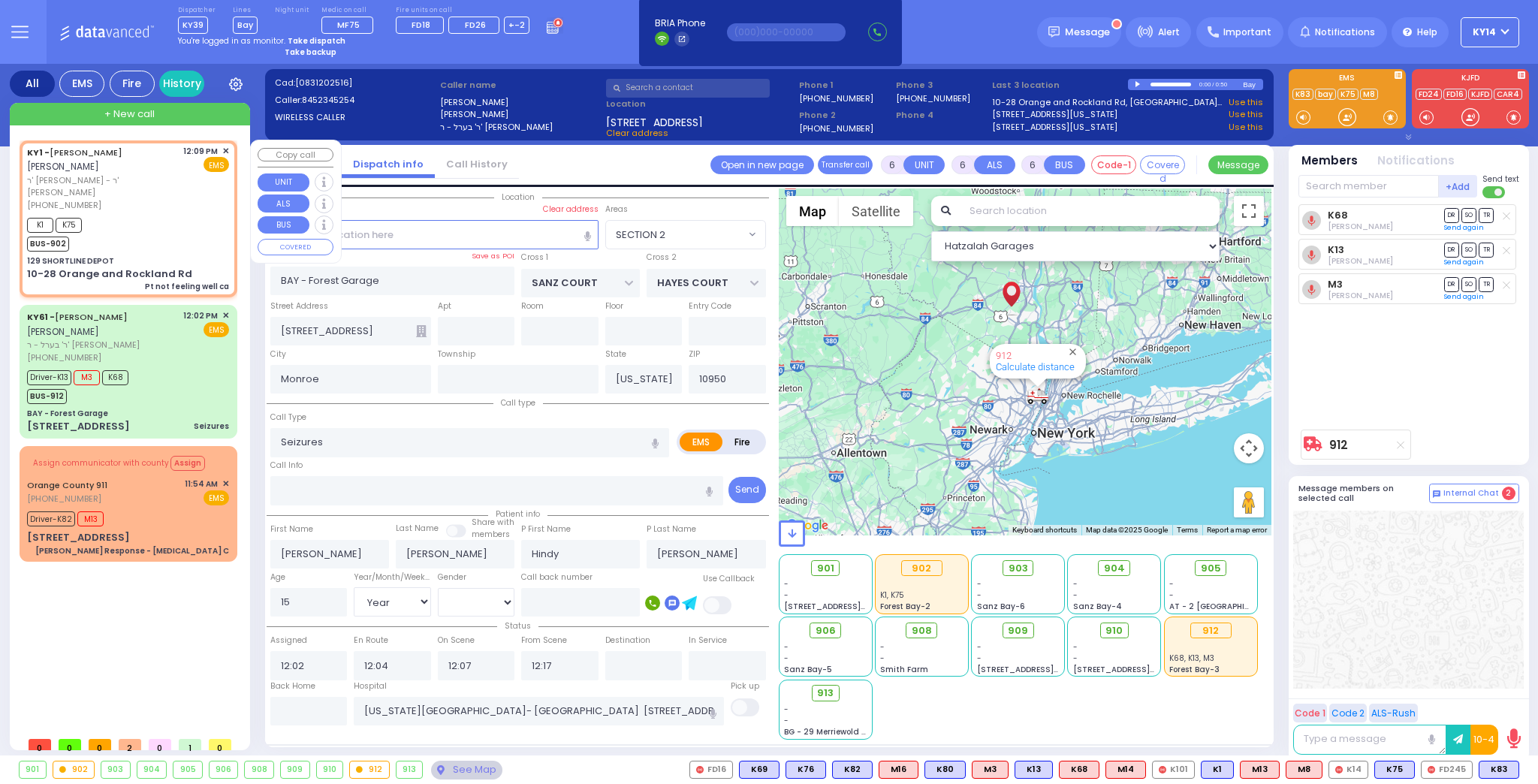
radio input "true"
type input "[PERSON_NAME]"
select select
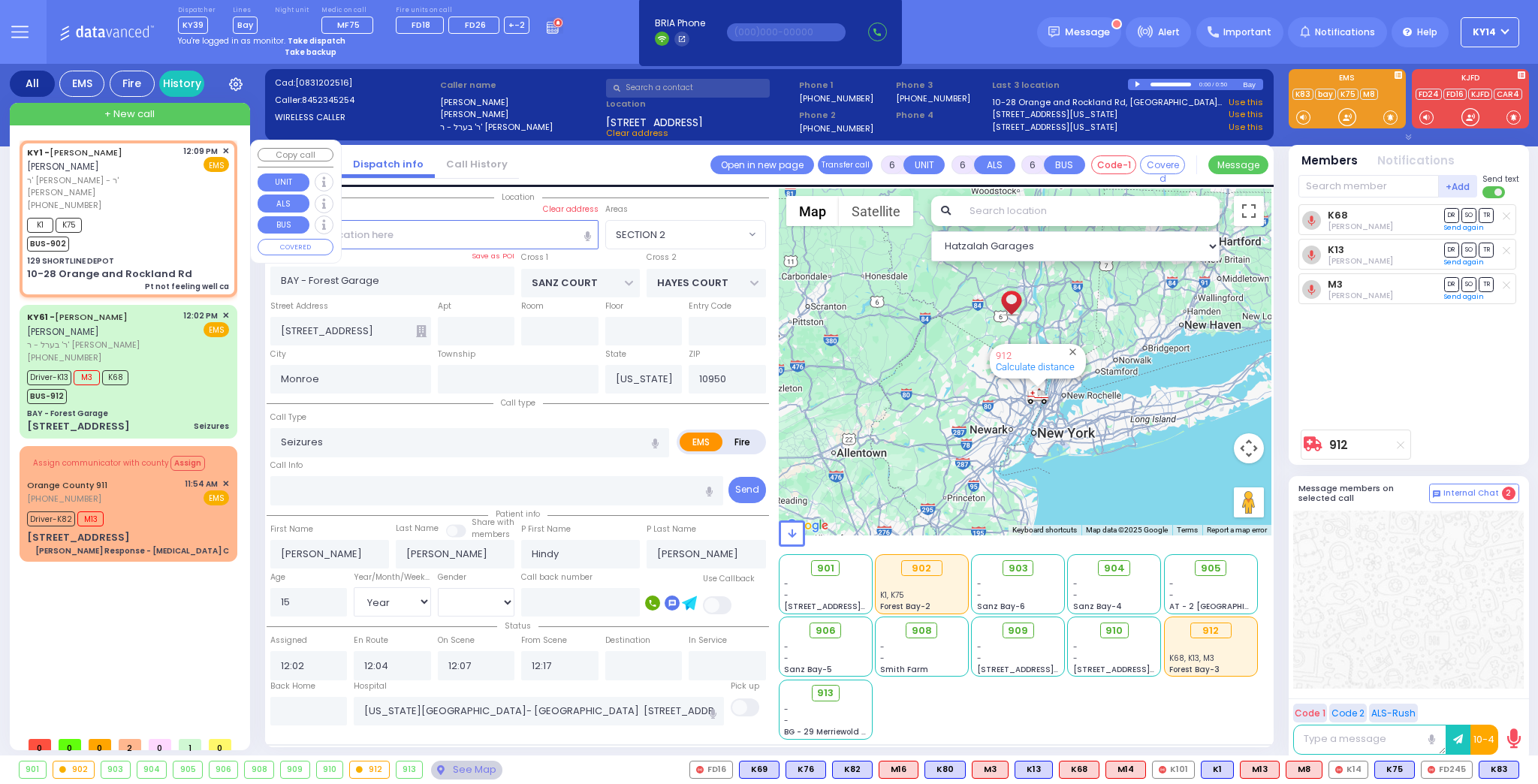
type input "12:09"
type input "12:15"
select select "Hatzalah Garages"
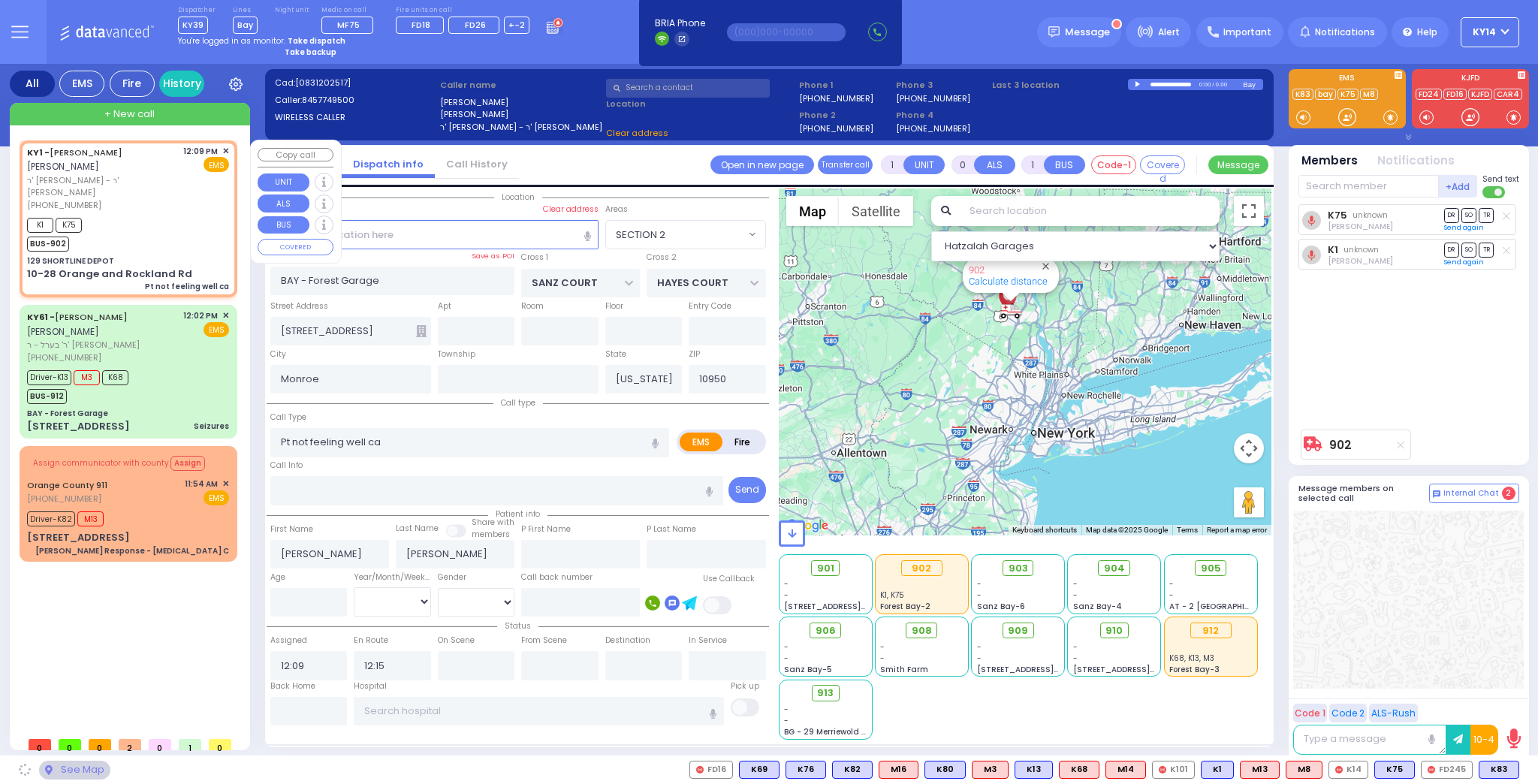
type input "129 SHORTLINE DEPOT"
type input "10-28 Orange and Rockland Rd"
